Goal: Task Accomplishment & Management: Use online tool/utility

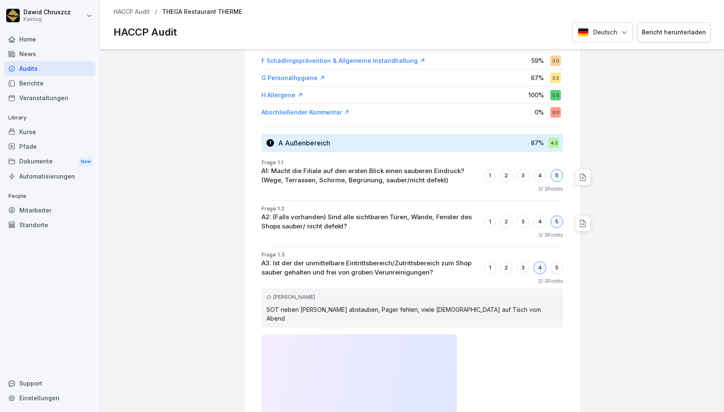
scroll to position [194, 0]
click at [533, 178] on div "4" at bounding box center [539, 175] width 13 height 13
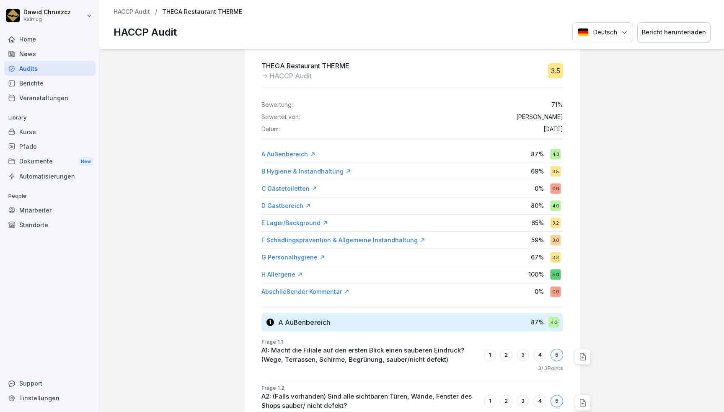
scroll to position [0, 0]
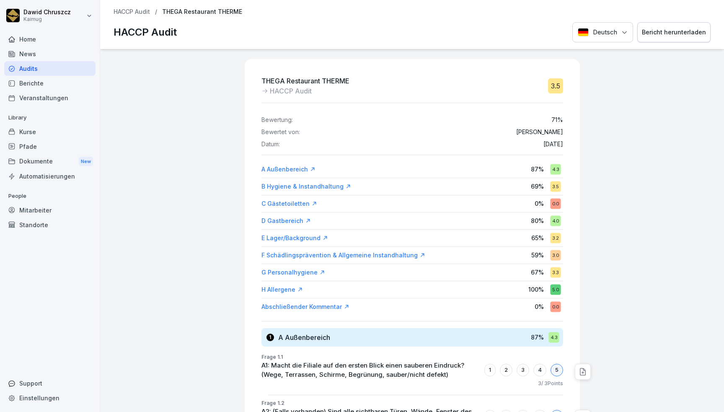
click at [142, 12] on p "HACCP Audit" at bounding box center [132, 11] width 36 height 7
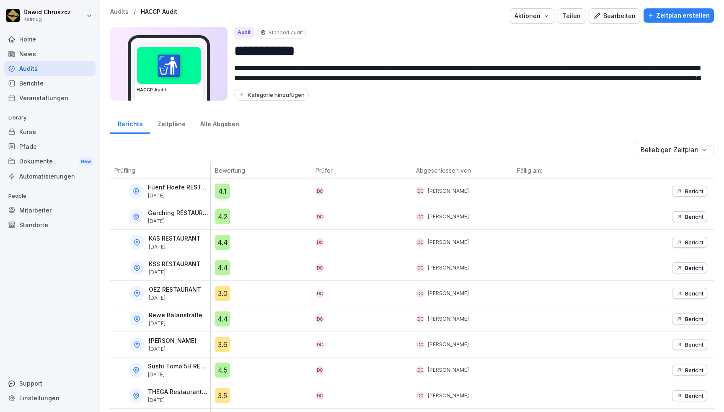
click at [546, 17] on icon "button" at bounding box center [546, 16] width 7 height 7
click at [608, 18] on div "Bearbeiten" at bounding box center [614, 15] width 42 height 9
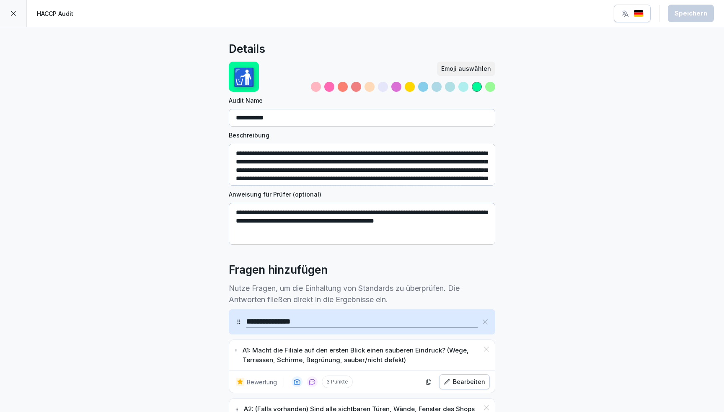
scroll to position [86, 0]
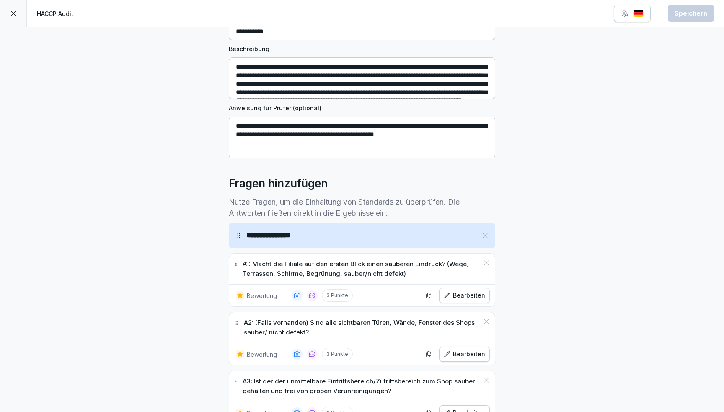
click at [19, 18] on div at bounding box center [13, 13] width 27 height 27
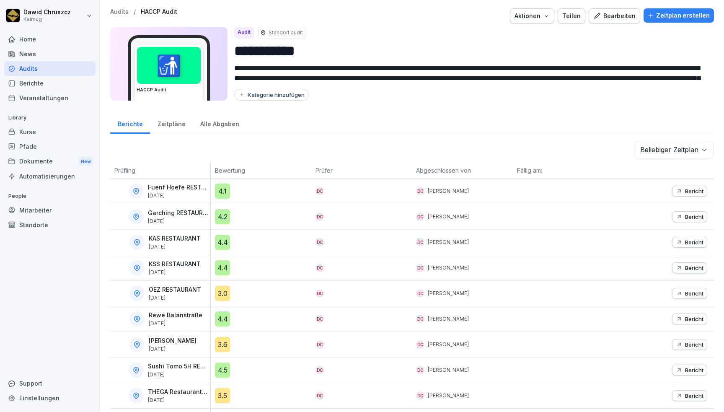
scroll to position [27, 0]
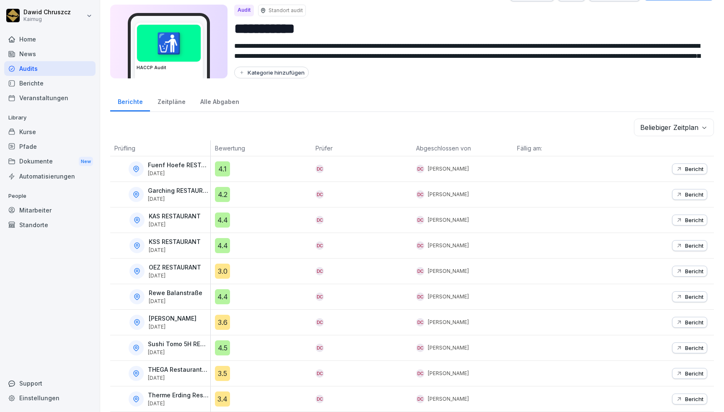
click at [181, 366] on p "THEGA Restaurant THERME" at bounding box center [178, 369] width 61 height 7
click at [503, 362] on div "DC [PERSON_NAME]" at bounding box center [462, 373] width 101 height 25
click at [32, 72] on div "Audits" at bounding box center [49, 68] width 91 height 15
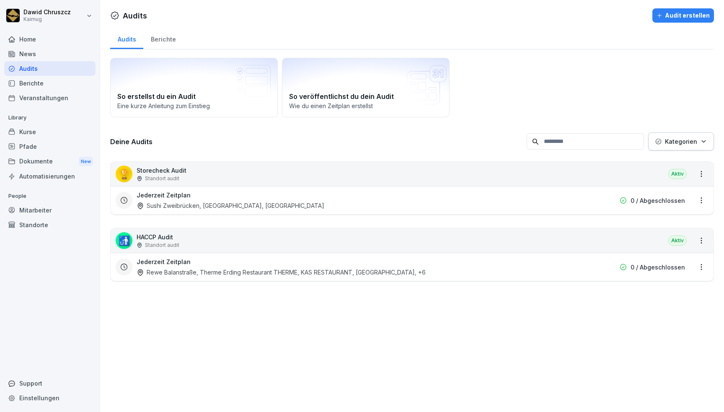
click at [211, 268] on div "Rewe Balanstraße, Therme Erding Restaurant THERME, KAS RESTAURANT, [GEOGRAPHIC_…" at bounding box center [281, 272] width 289 height 9
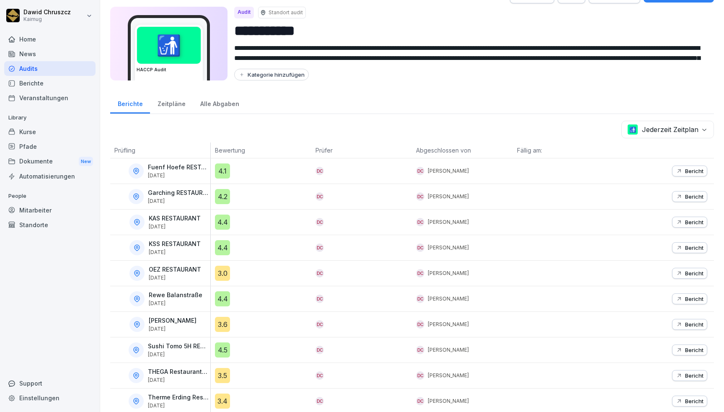
scroll to position [27, 0]
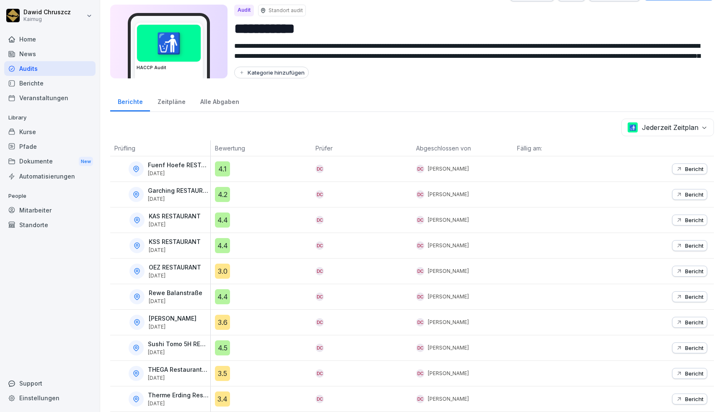
click at [170, 101] on div "Zeitpläne" at bounding box center [171, 100] width 43 height 21
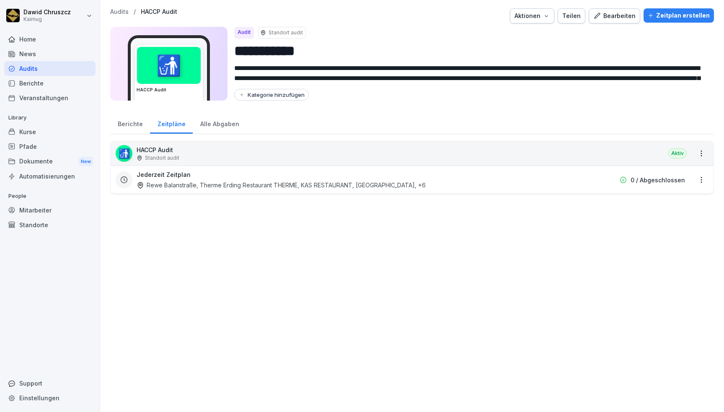
click at [214, 120] on div "Alle Abgaben" at bounding box center [220, 122] width 54 height 21
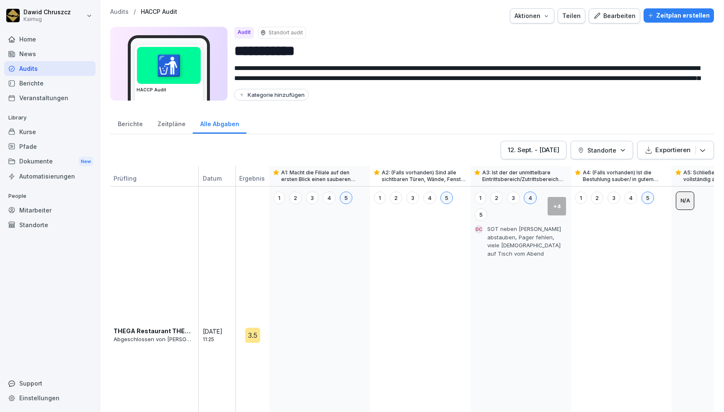
click at [703, 148] on button "Exportieren" at bounding box center [675, 150] width 77 height 18
click at [405, 120] on div "Berichte Zeitpläne Alle Abgaben" at bounding box center [412, 123] width 604 height 22
click at [127, 120] on div "Berichte" at bounding box center [130, 122] width 40 height 21
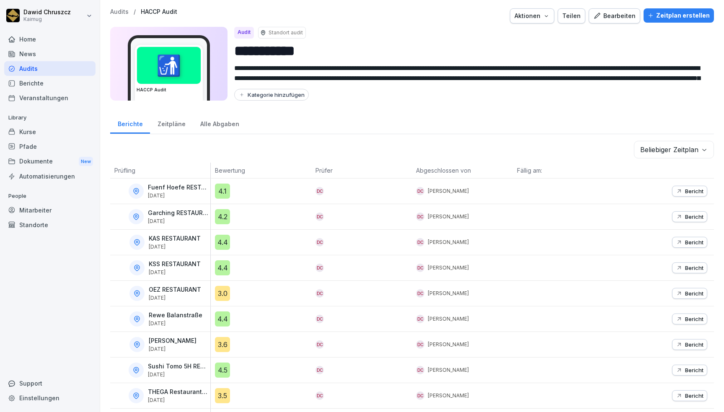
scroll to position [27, 0]
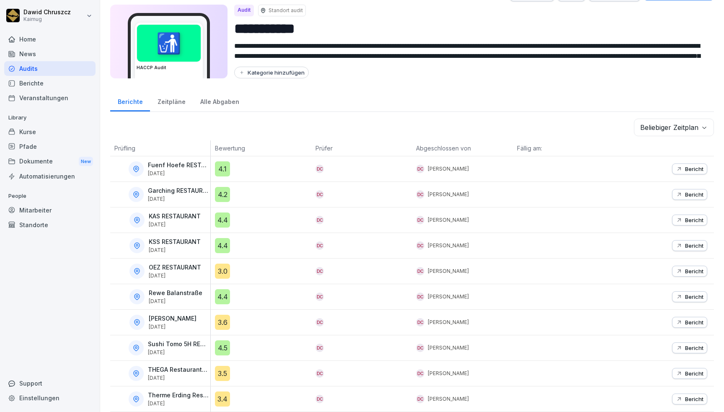
click at [685, 370] on p "Bericht" at bounding box center [694, 373] width 18 height 7
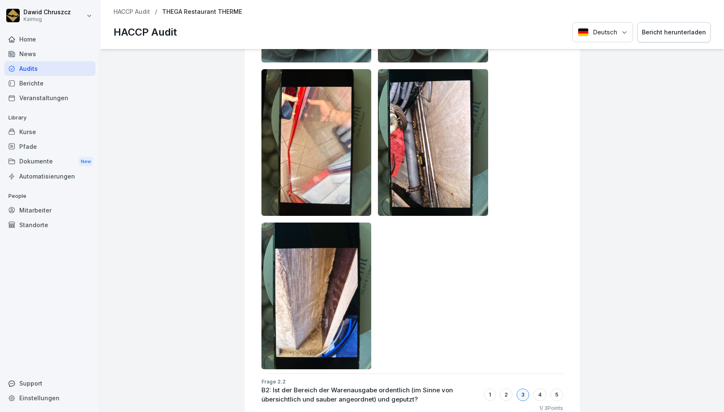
scroll to position [3994, 0]
